Goal: Information Seeking & Learning: Learn about a topic

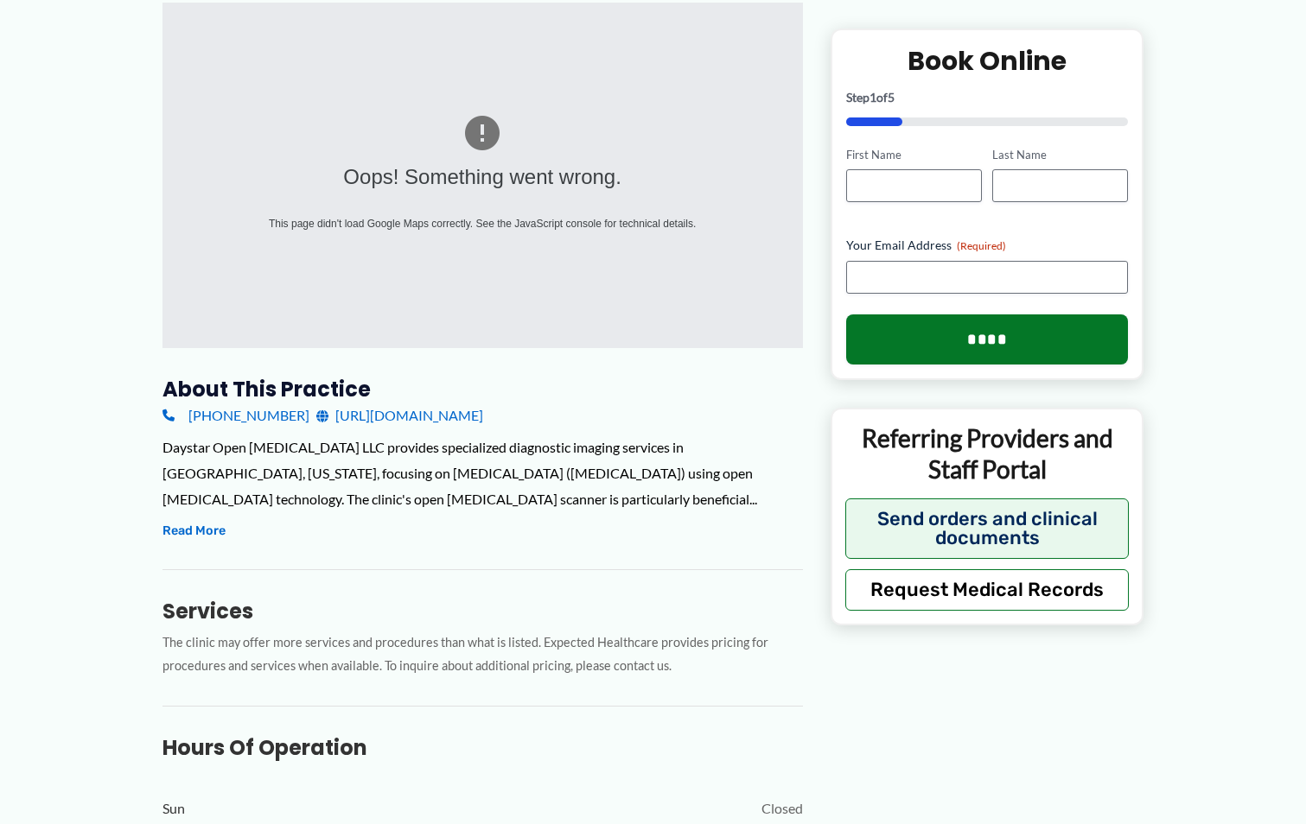
scroll to position [259, 0]
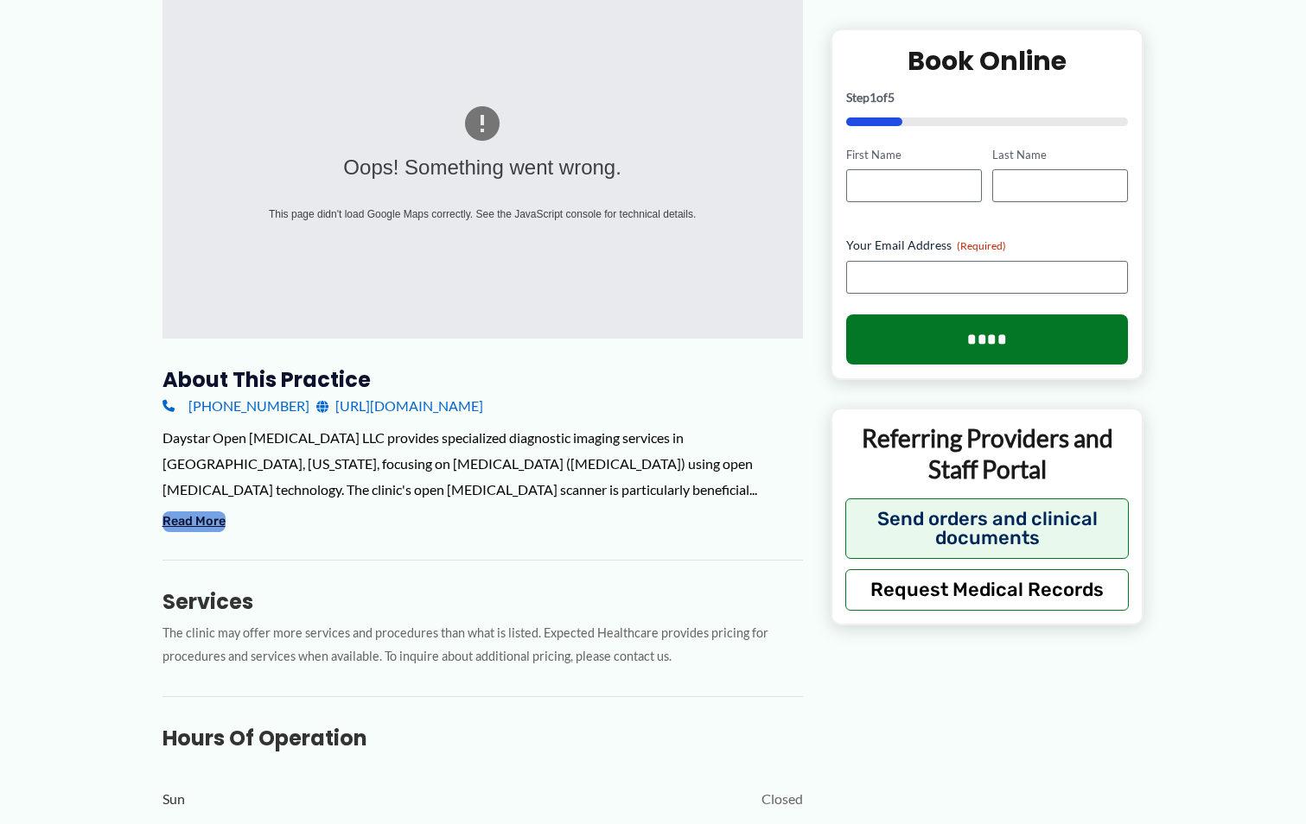
click at [200, 520] on button "Read More" at bounding box center [193, 522] width 63 height 21
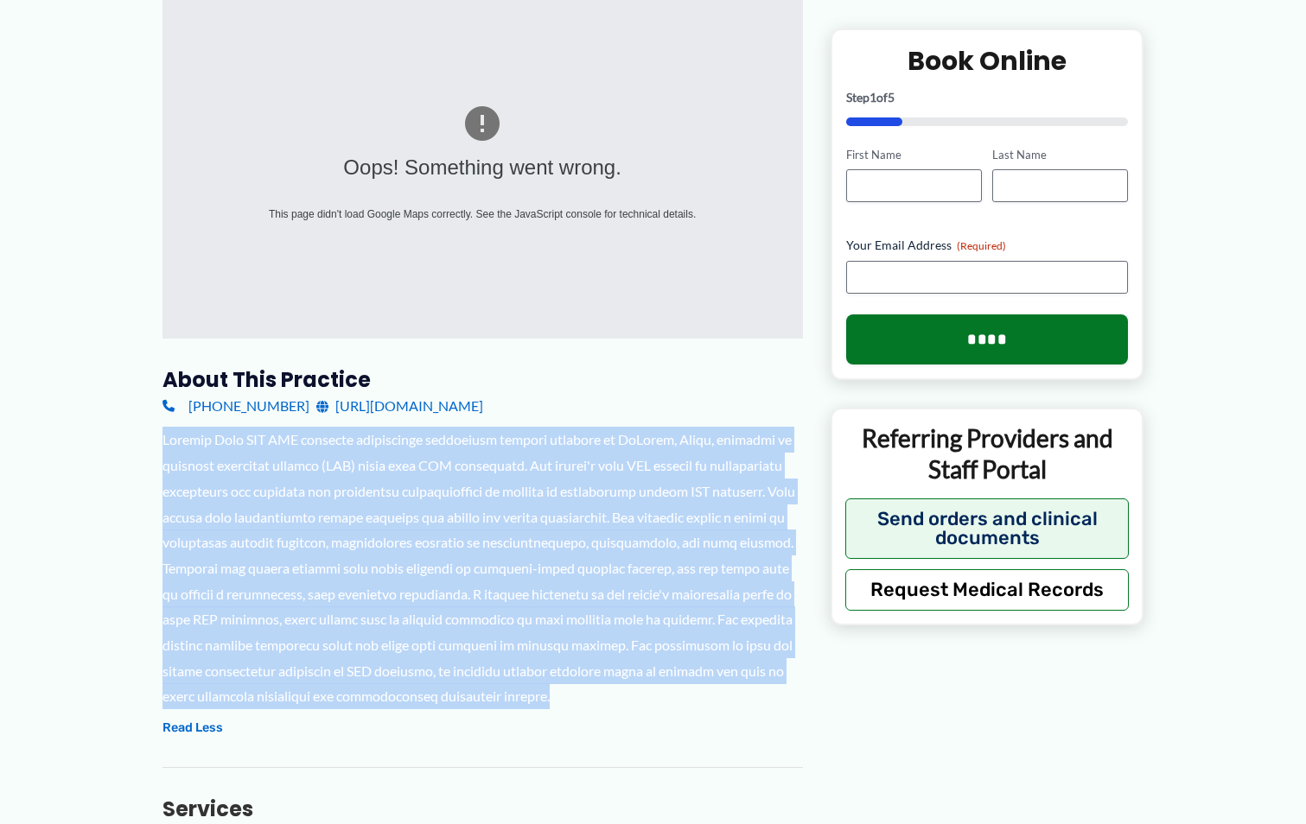
drag, startPoint x: 526, startPoint y: 697, endPoint x: 164, endPoint y: 444, distance: 441.3
click at [164, 444] on div at bounding box center [482, 568] width 640 height 283
copy div "Daystar Open [MEDICAL_DATA] LLC provides specialized diagnostic imaging service…"
click at [376, 488] on div at bounding box center [482, 568] width 640 height 283
click at [243, 498] on div at bounding box center [482, 568] width 640 height 283
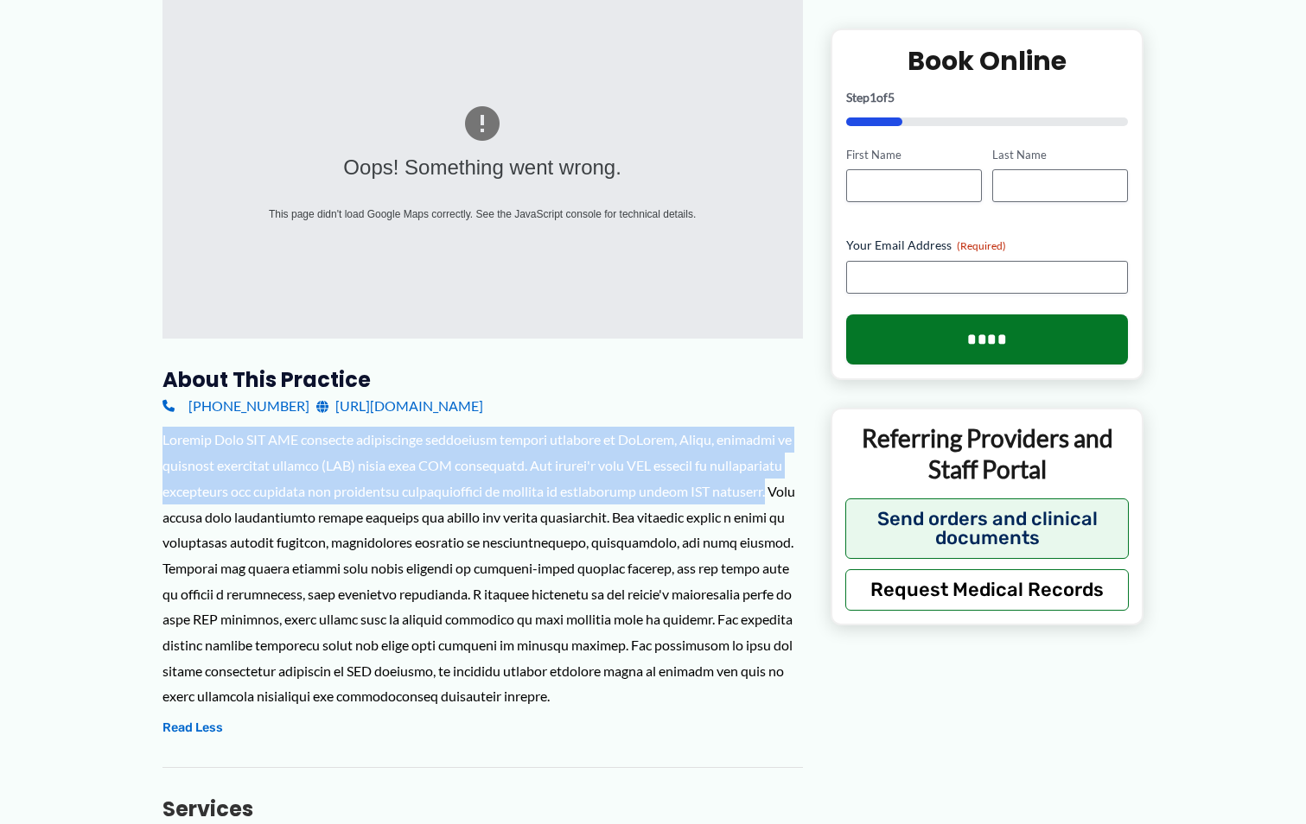
drag, startPoint x: 221, startPoint y: 517, endPoint x: 153, endPoint y: 439, distance: 103.5
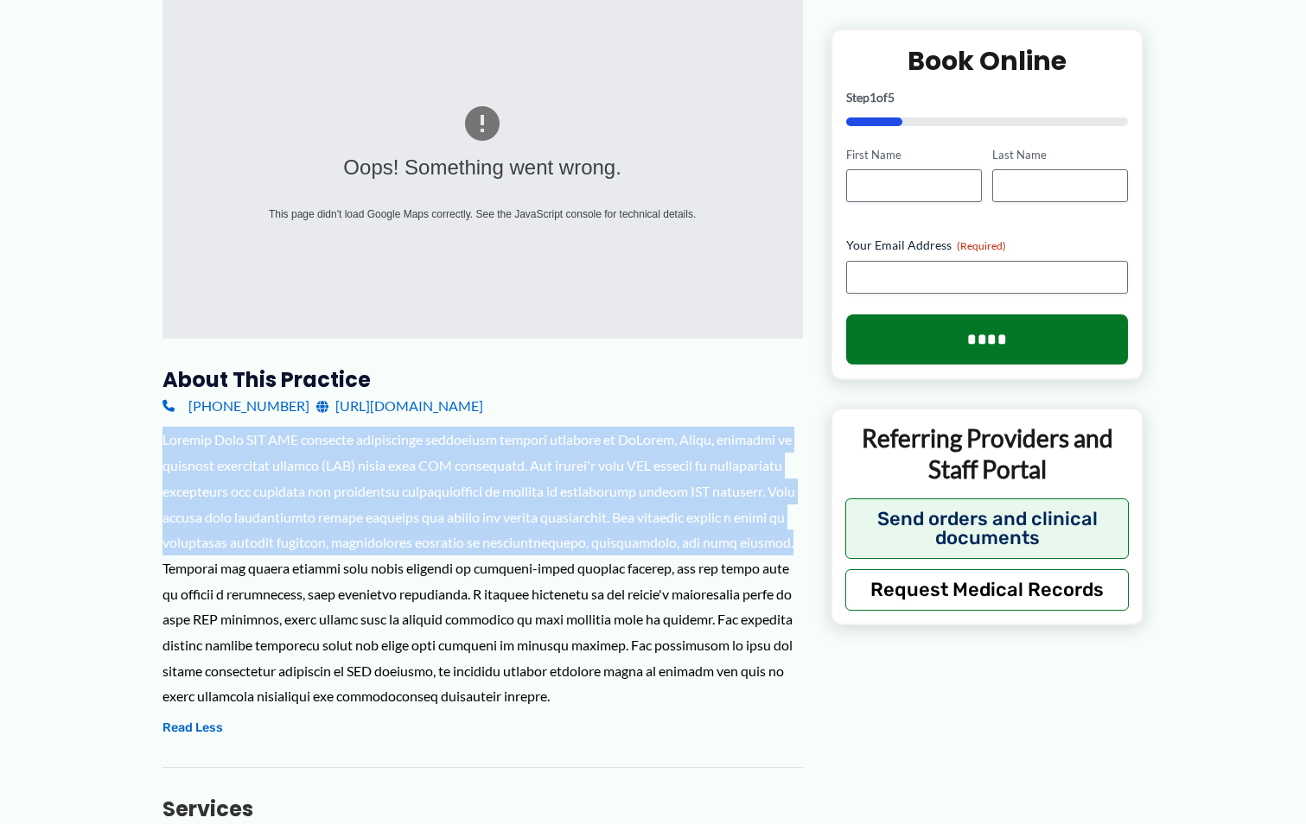
drag, startPoint x: 246, startPoint y: 567, endPoint x: 163, endPoint y: 438, distance: 153.2
click at [163, 438] on div at bounding box center [482, 568] width 640 height 283
copy div "Daystar Open [MEDICAL_DATA] LLC provides specialized diagnostic imaging service…"
